Goal: Communication & Community: Answer question/provide support

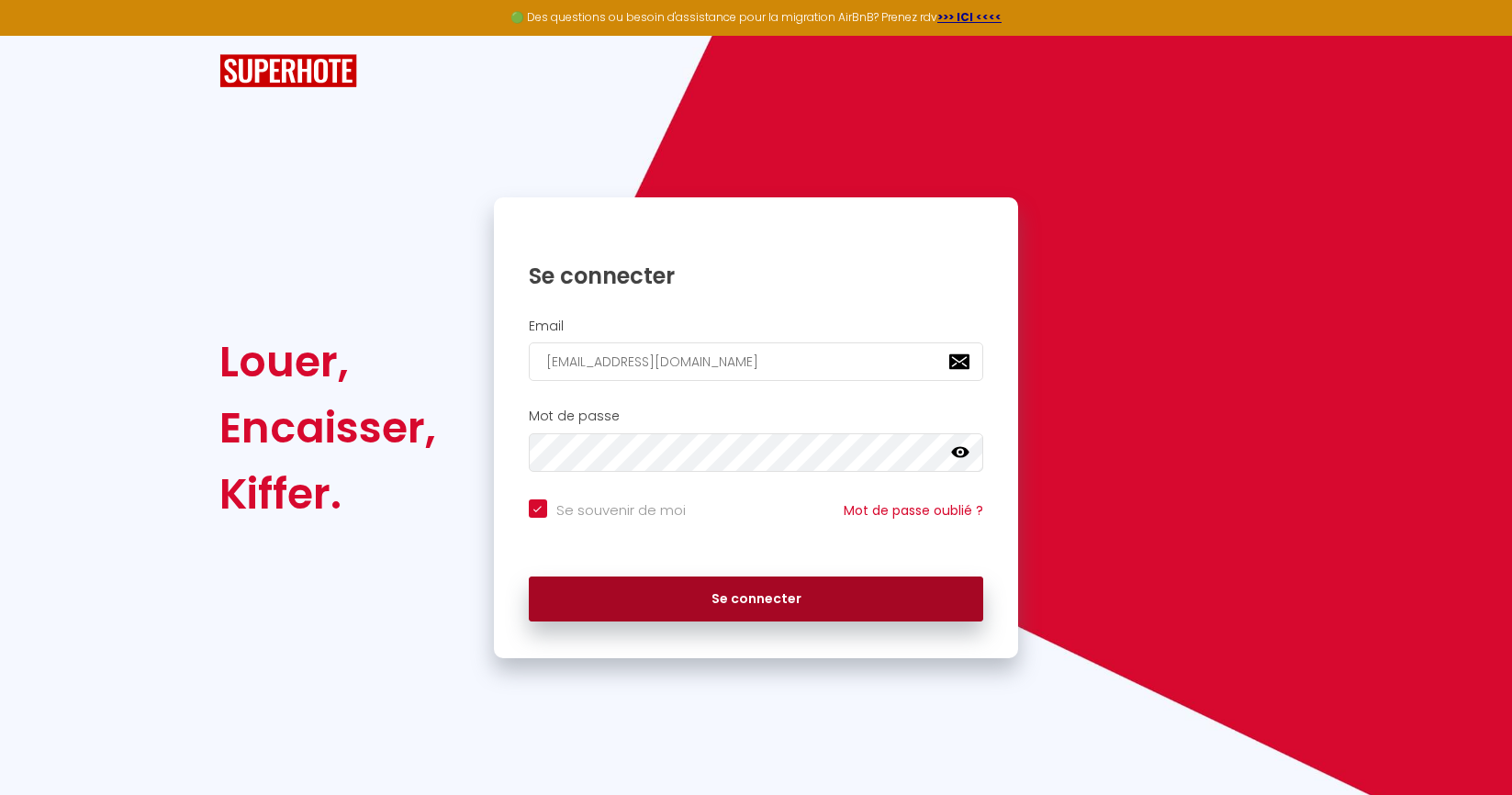
type input "[EMAIL_ADDRESS][DOMAIN_NAME]"
click at [730, 602] on button "Se connecter" at bounding box center [757, 599] width 456 height 46
checkbox input "true"
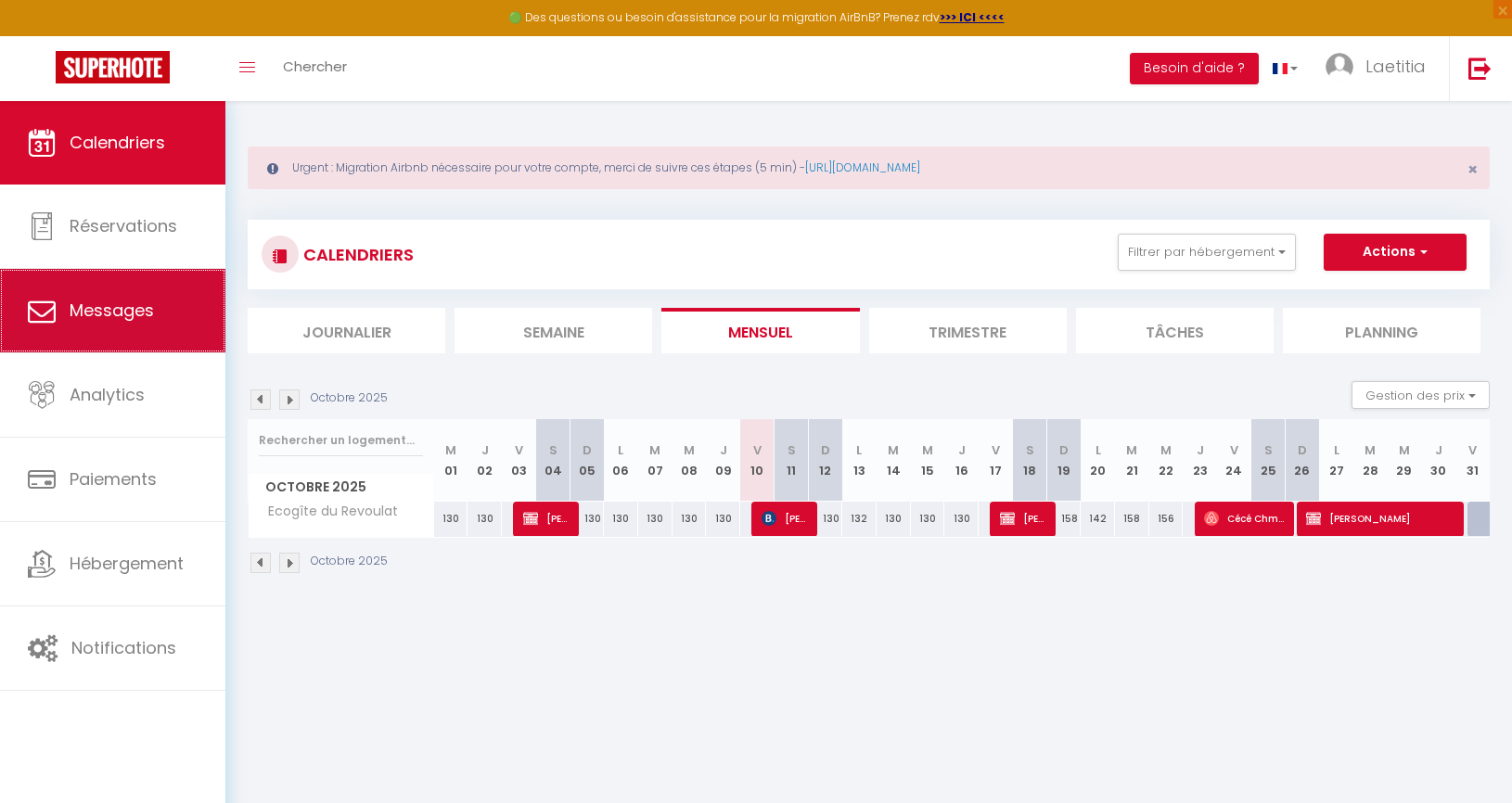
click at [174, 326] on link "Messages" at bounding box center [113, 310] width 226 height 84
select select "message"
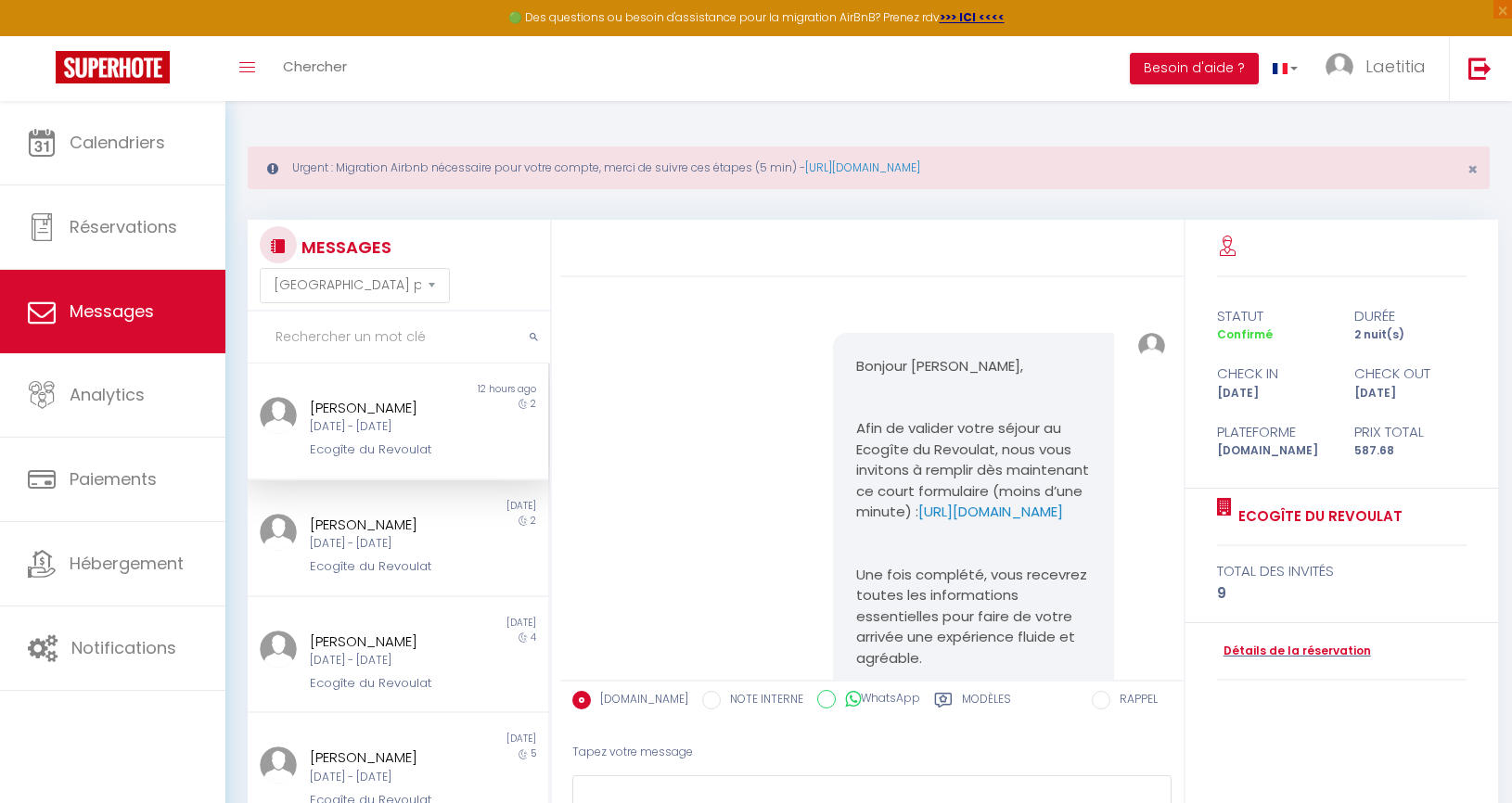
scroll to position [5935, 0]
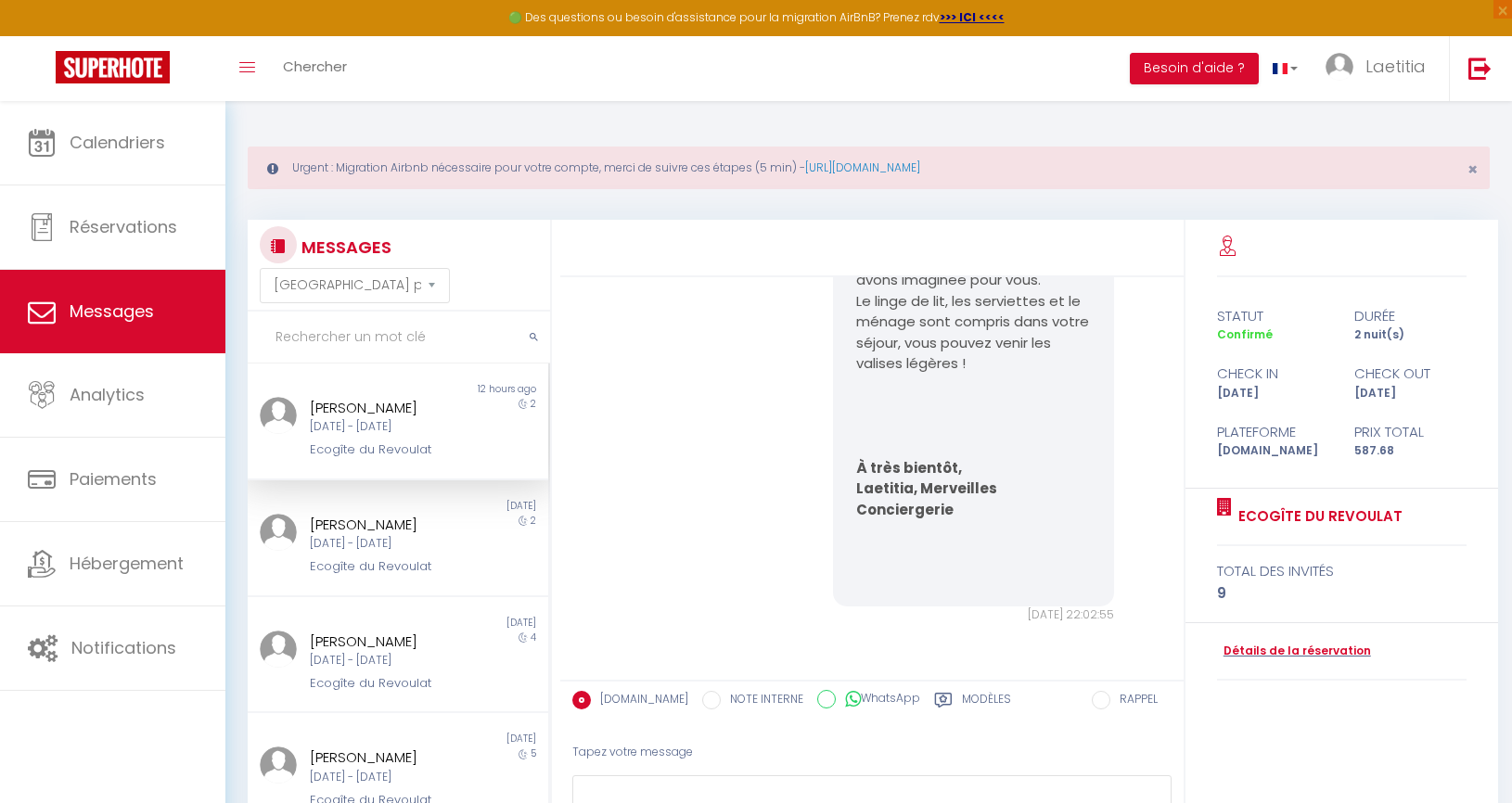
click at [329, 419] on div "[PERSON_NAME]" at bounding box center [385, 409] width 151 height 23
click at [432, 460] on div "[PERSON_NAME][DATE] - [DATE] Ecogîte du Revoulat" at bounding box center [385, 428] width 176 height 63
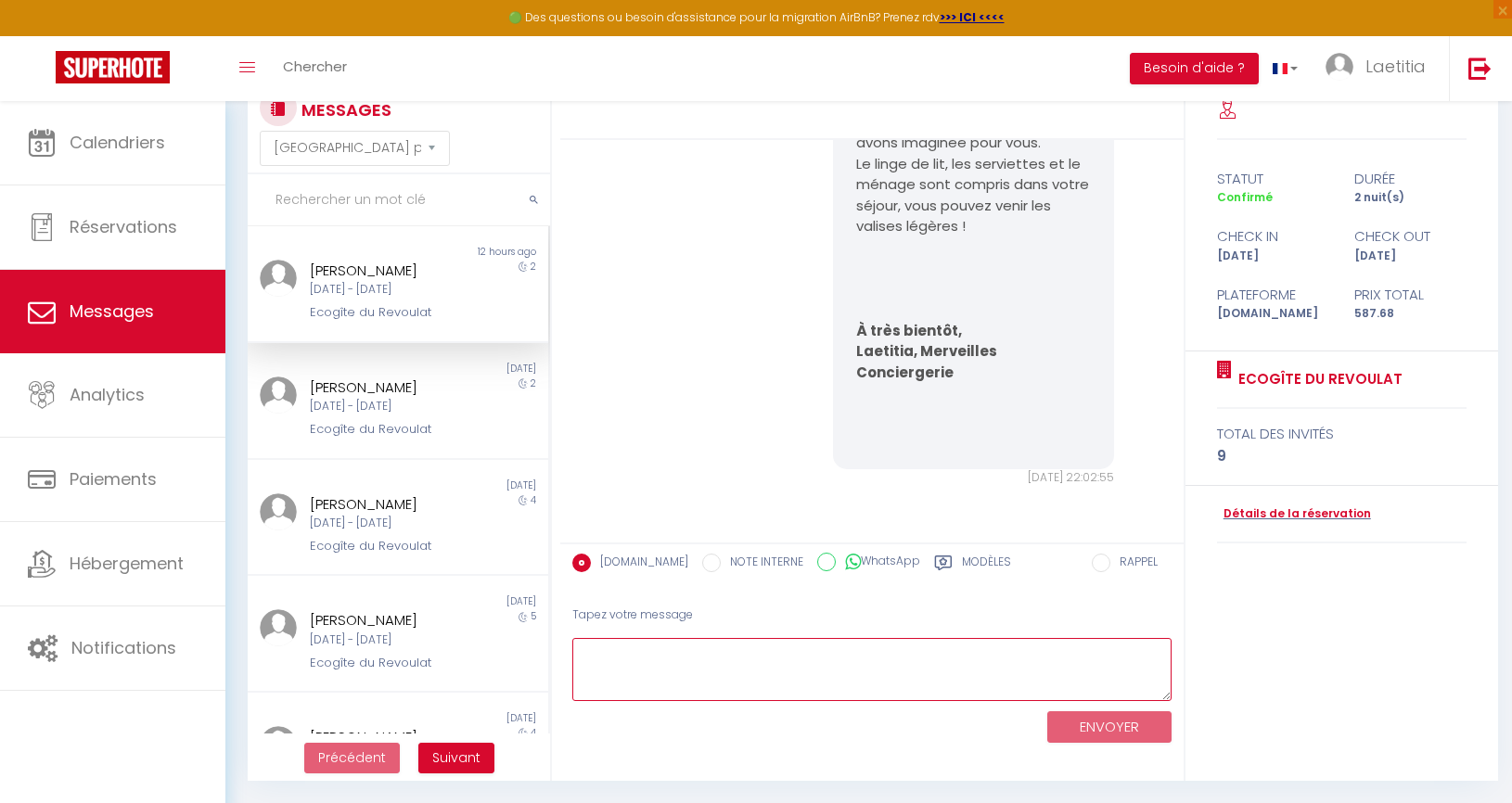
click at [874, 659] on textarea at bounding box center [872, 670] width 600 height 64
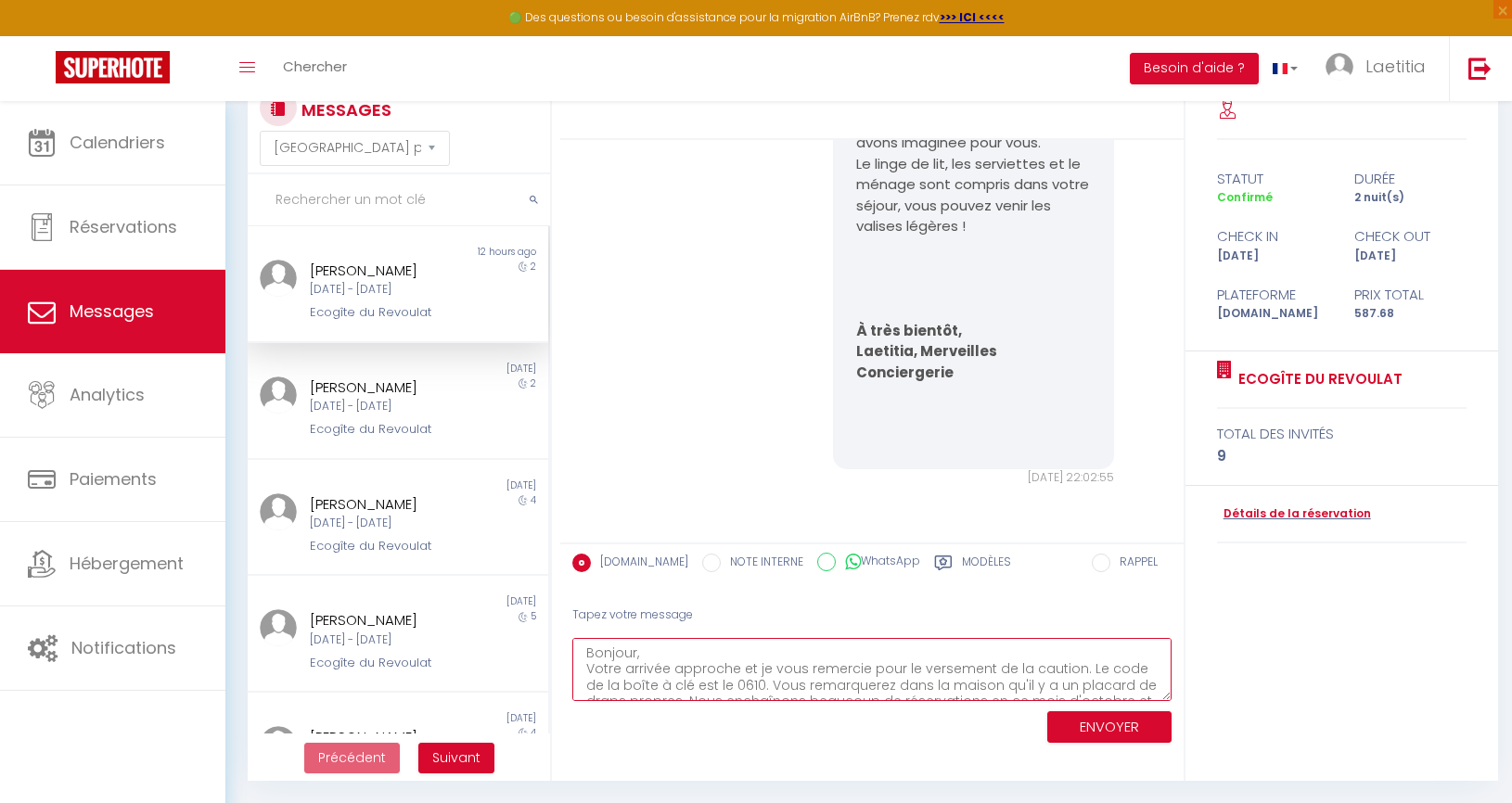
scroll to position [55, 0]
click at [676, 647] on textarea "Bonjour, Votre arrivée approche et je vous remercie pour le versement de la cau…" at bounding box center [872, 670] width 600 height 64
click at [627, 647] on textarea "Bonjour, Votre arrivée approche et je vous remercie pour le versement de la cau…" at bounding box center [872, 670] width 600 height 64
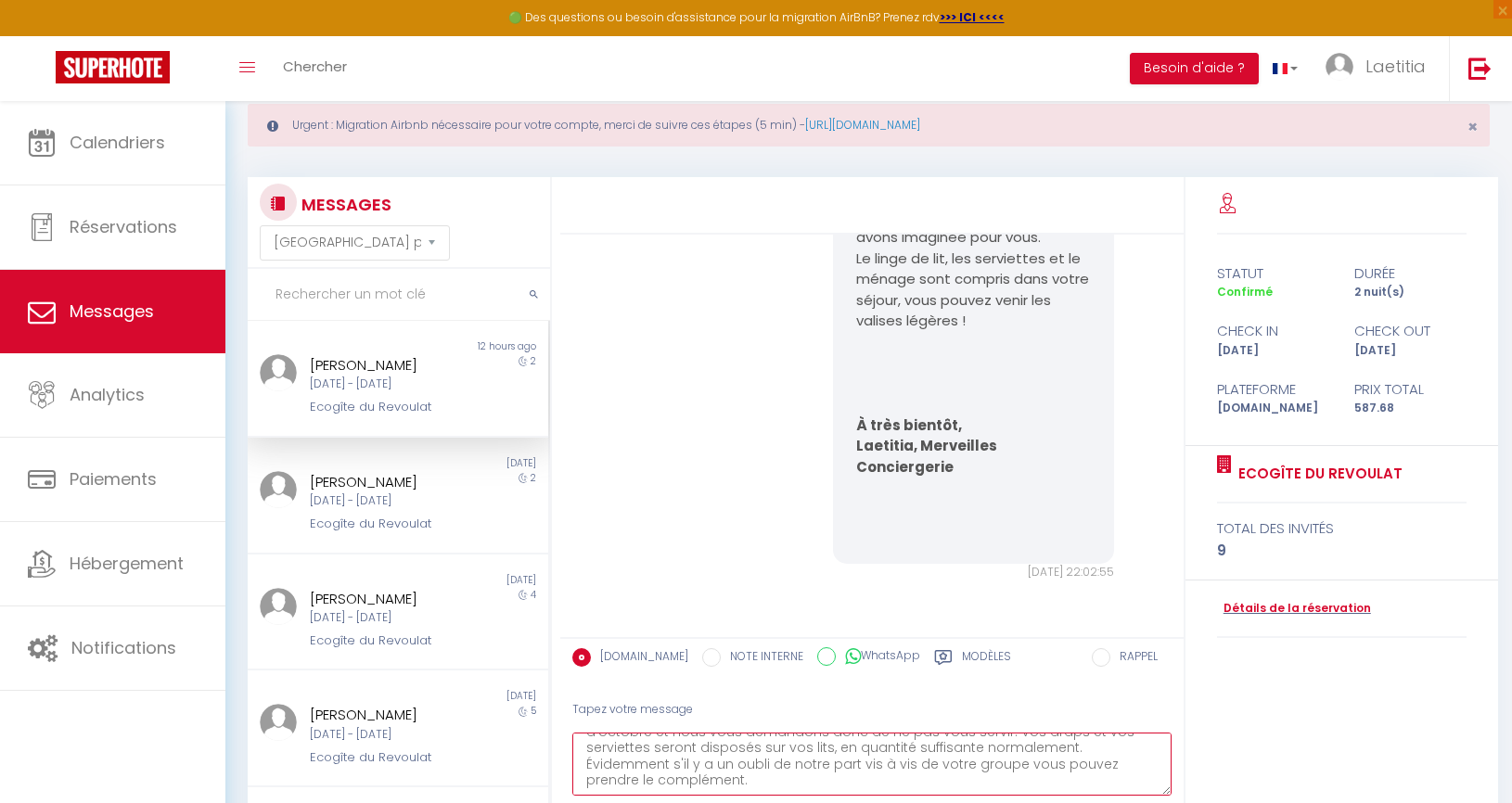
scroll to position [137, 0]
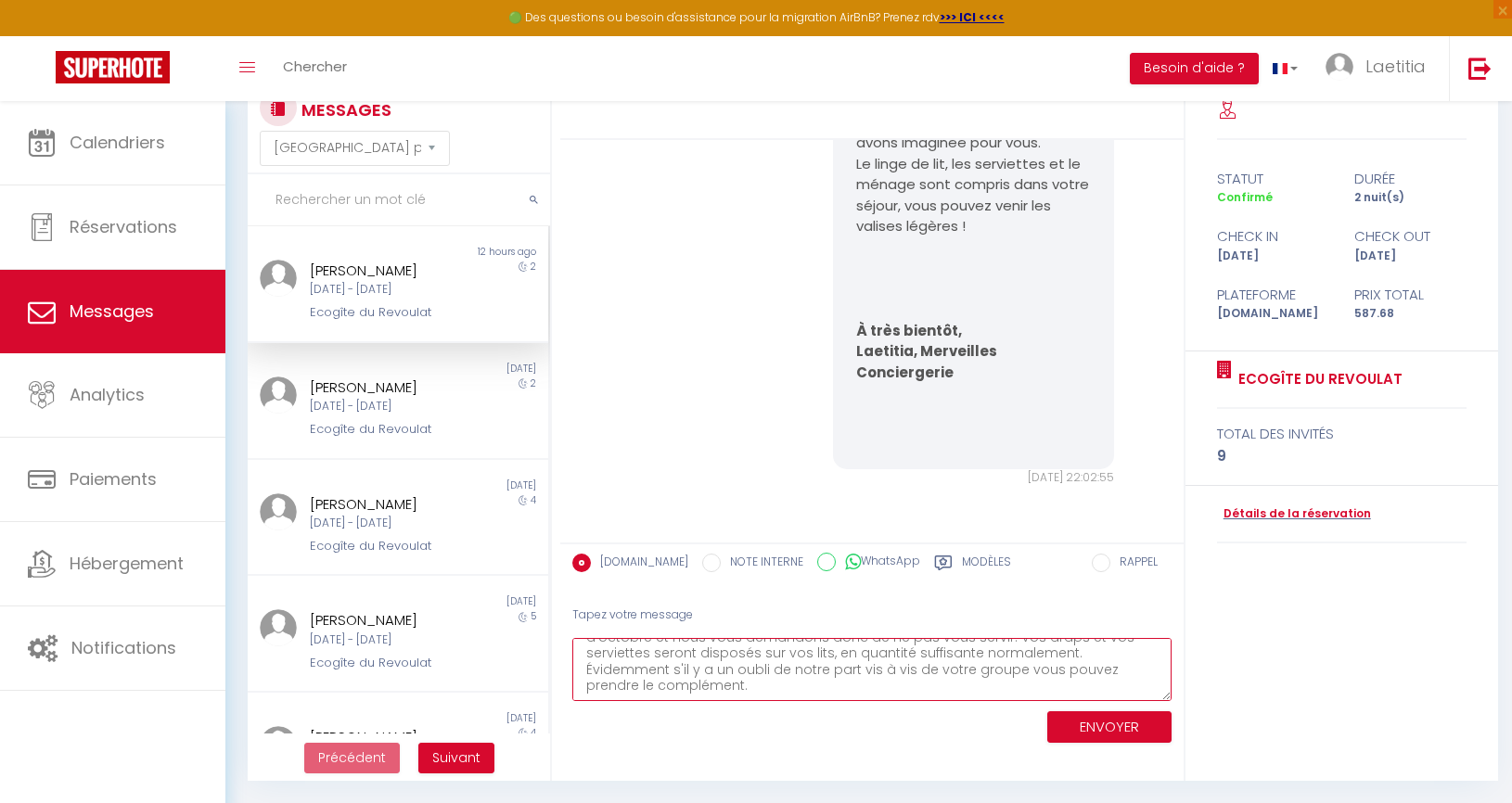
click at [883, 688] on textarea "Bonjour, Votre arrivée approche et je vous remercie pour le versement de la cau…" at bounding box center [872, 670] width 600 height 64
type textarea "Bonjour, Votre arrivée approche et je vous remercie pour le versement de la cau…"
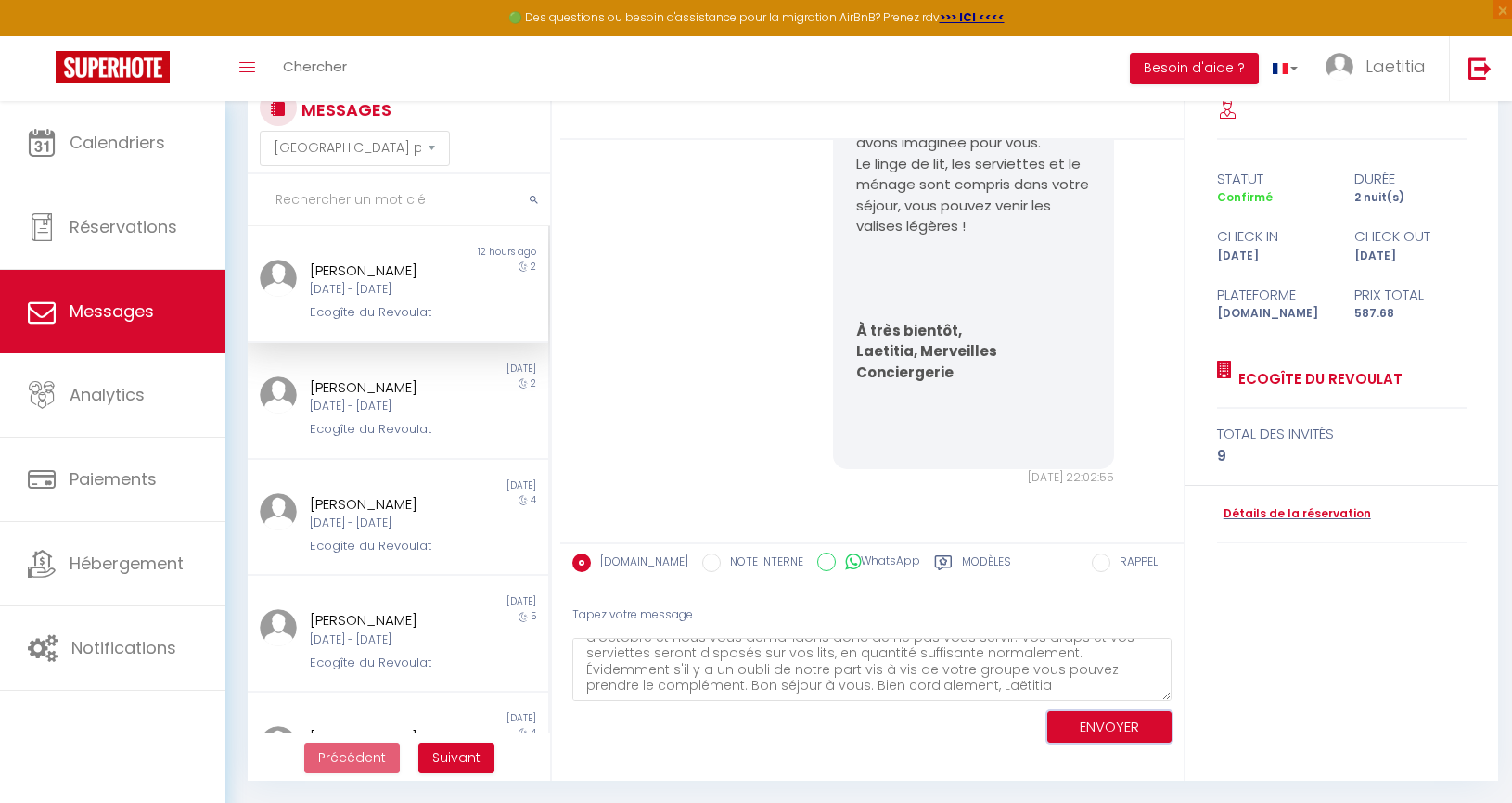
click at [1127, 724] on button "ENVOYER" at bounding box center [1110, 727] width 124 height 33
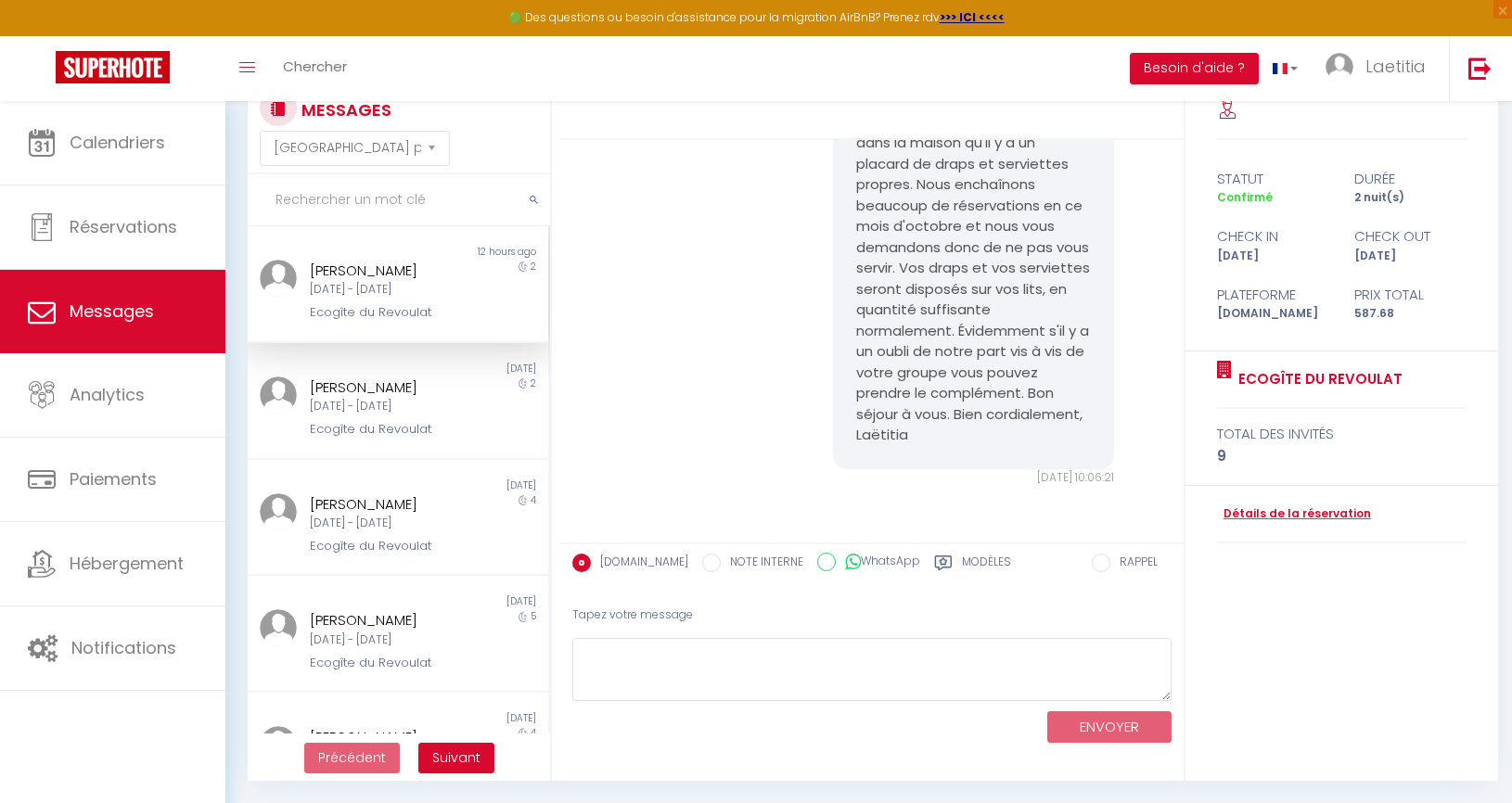
scroll to position [6510, 0]
